Goal: Information Seeking & Learning: Learn about a topic

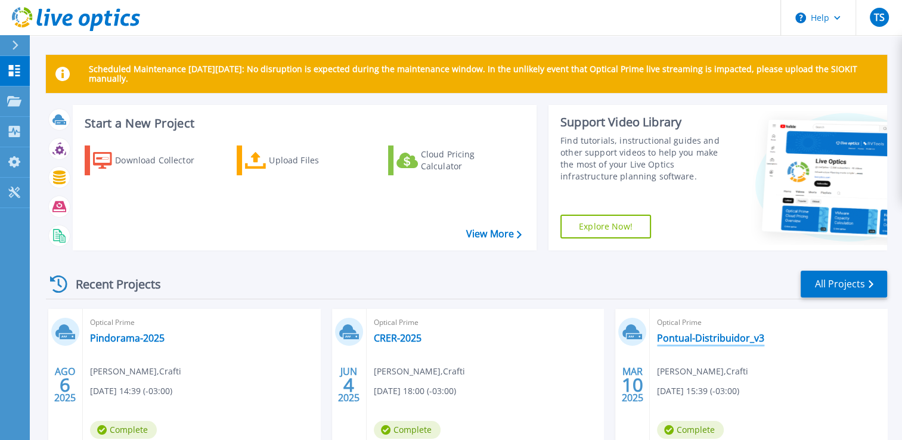
click at [692, 334] on link "Pontual-Distribuidor_v3" at bounding box center [710, 338] width 107 height 12
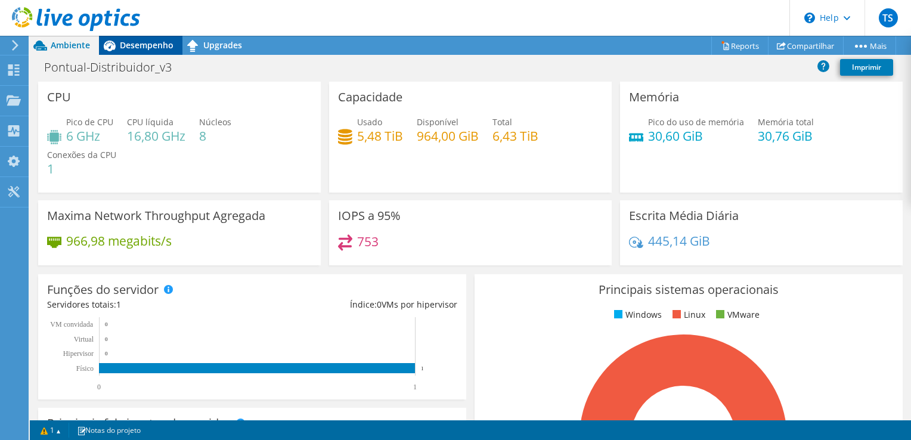
click at [142, 46] on span "Desempenho" at bounding box center [147, 44] width 54 height 11
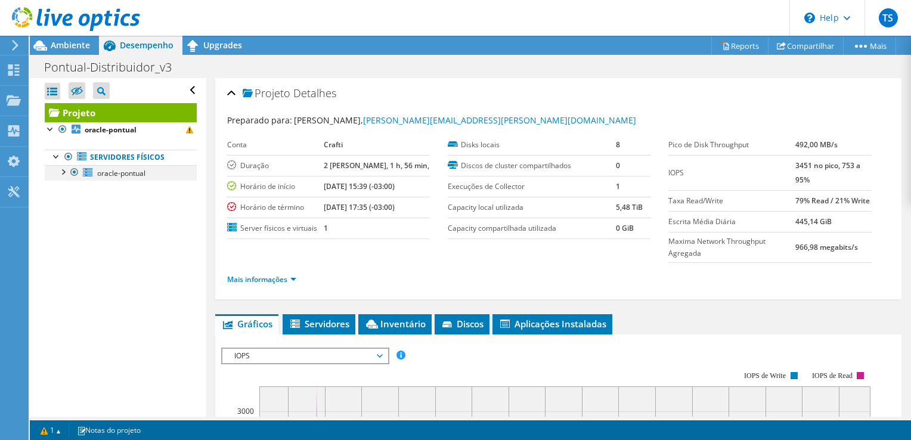
click at [67, 173] on div at bounding box center [63, 171] width 12 height 12
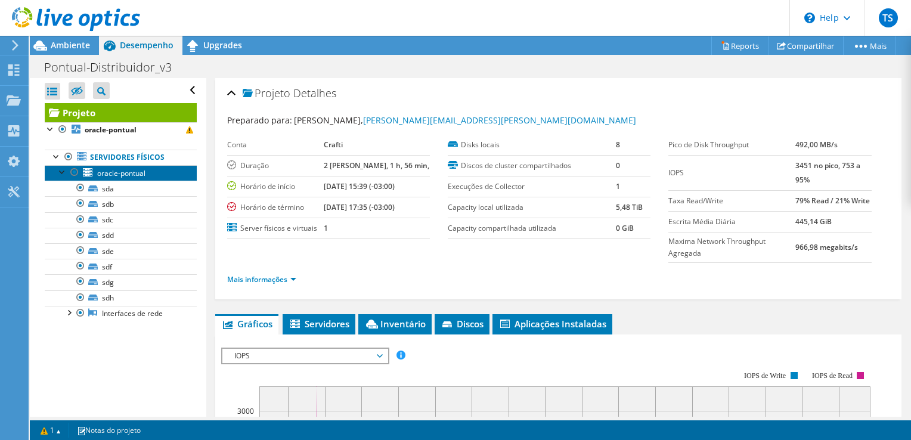
click at [137, 171] on span "oracle-pontual" at bounding box center [121, 173] width 48 height 10
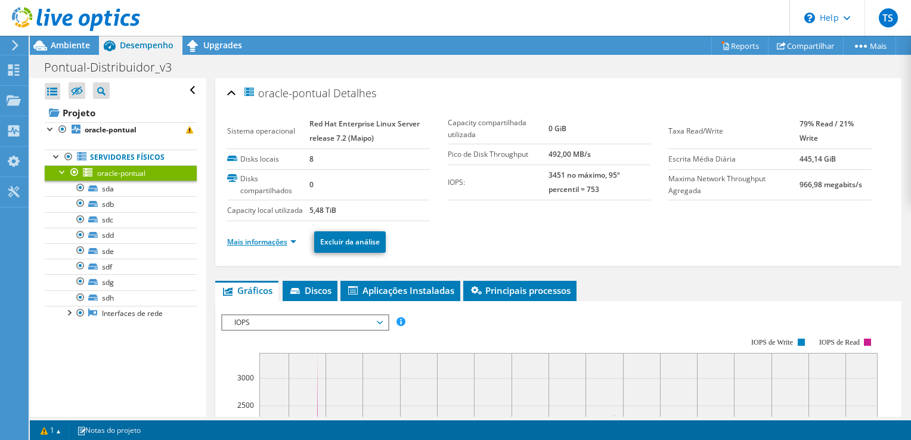
click at [264, 237] on link "Mais informações" at bounding box center [261, 242] width 69 height 10
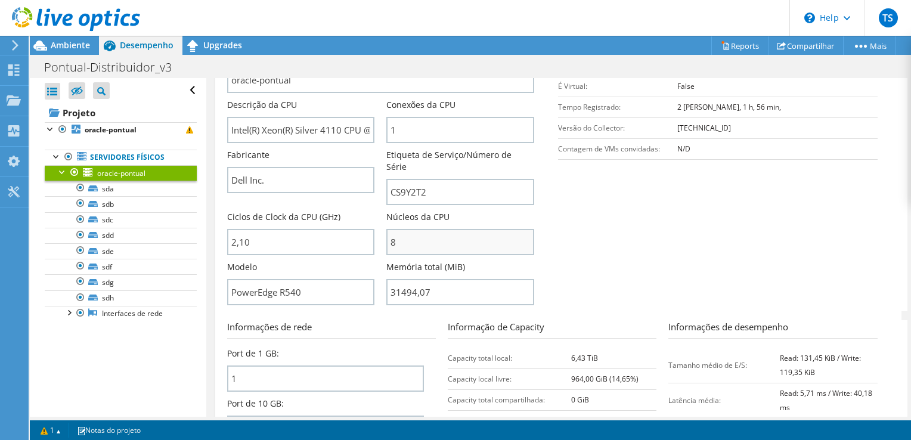
scroll to position [250, 0]
drag, startPoint x: 432, startPoint y: 172, endPoint x: 367, endPoint y: 177, distance: 64.6
click at [367, 49] on div "Nome do servidor oracle-pontual Descrição da CPU Intel(R) Xeon(R) Silver 4110 C…" at bounding box center [387, 49] width 320 height 0
drag, startPoint x: 295, startPoint y: 125, endPoint x: 341, endPoint y: 128, distance: 46.0
click at [341, 128] on input "Intel(R) Xeon(R) Silver 4110 CPU @ 2.10GHz" at bounding box center [301, 130] width 148 height 26
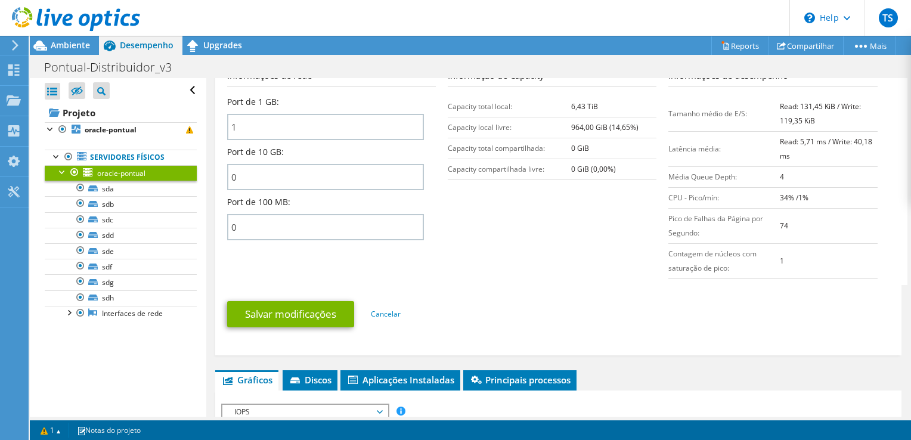
scroll to position [544, 0]
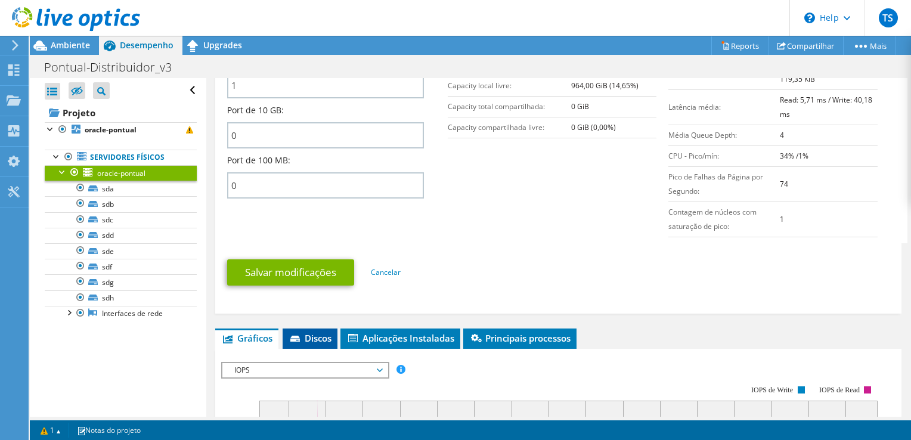
click at [300, 336] on icon at bounding box center [296, 340] width 12 height 8
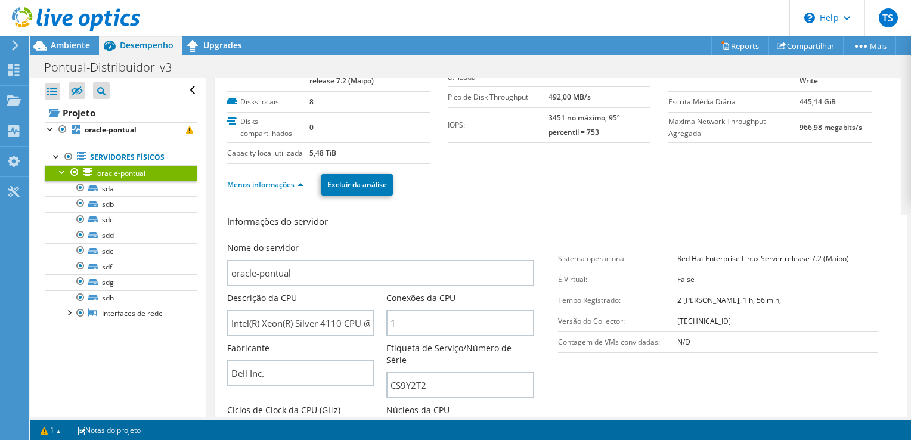
scroll to position [0, 0]
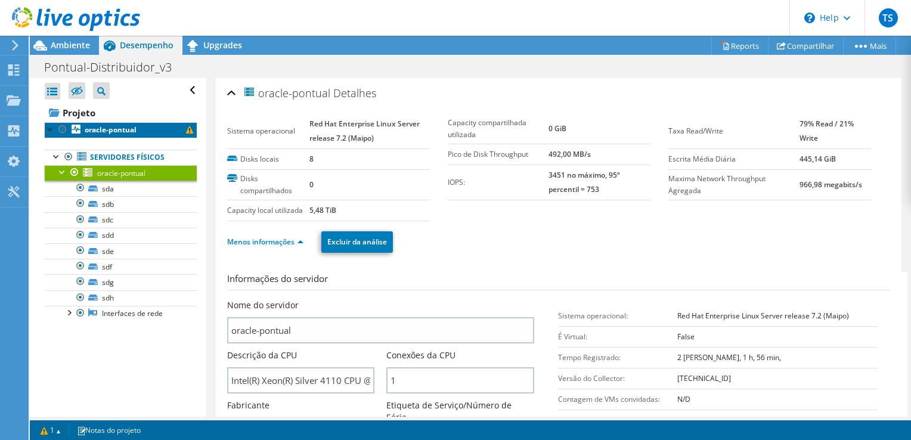
click at [110, 127] on b "oracle-pontual" at bounding box center [111, 130] width 52 height 10
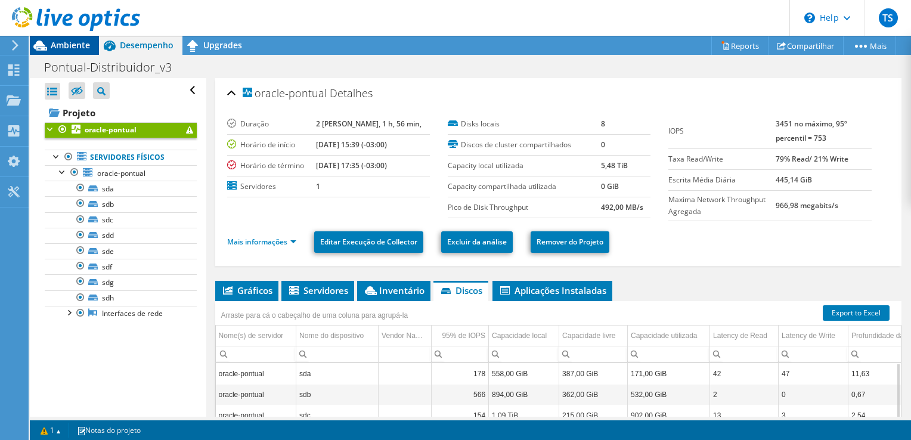
click at [73, 44] on span "Ambiente" at bounding box center [70, 44] width 39 height 11
